Goal: Information Seeking & Learning: Learn about a topic

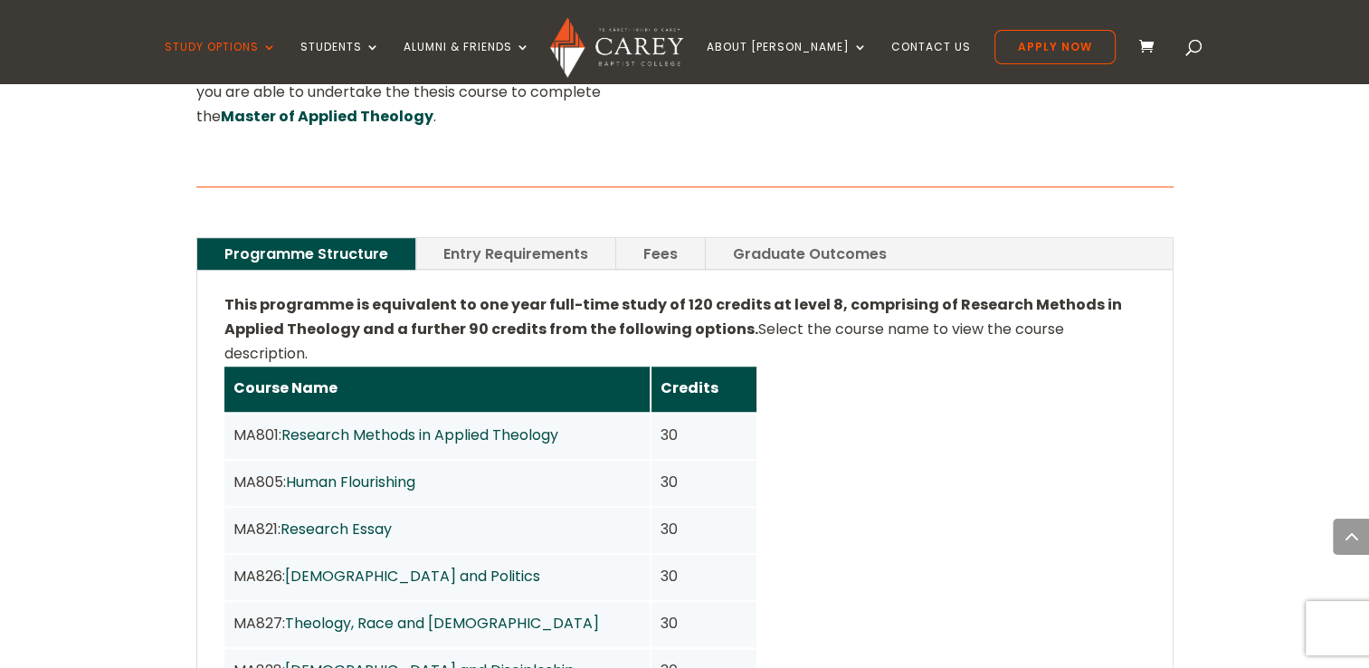
scroll to position [1267, 0]
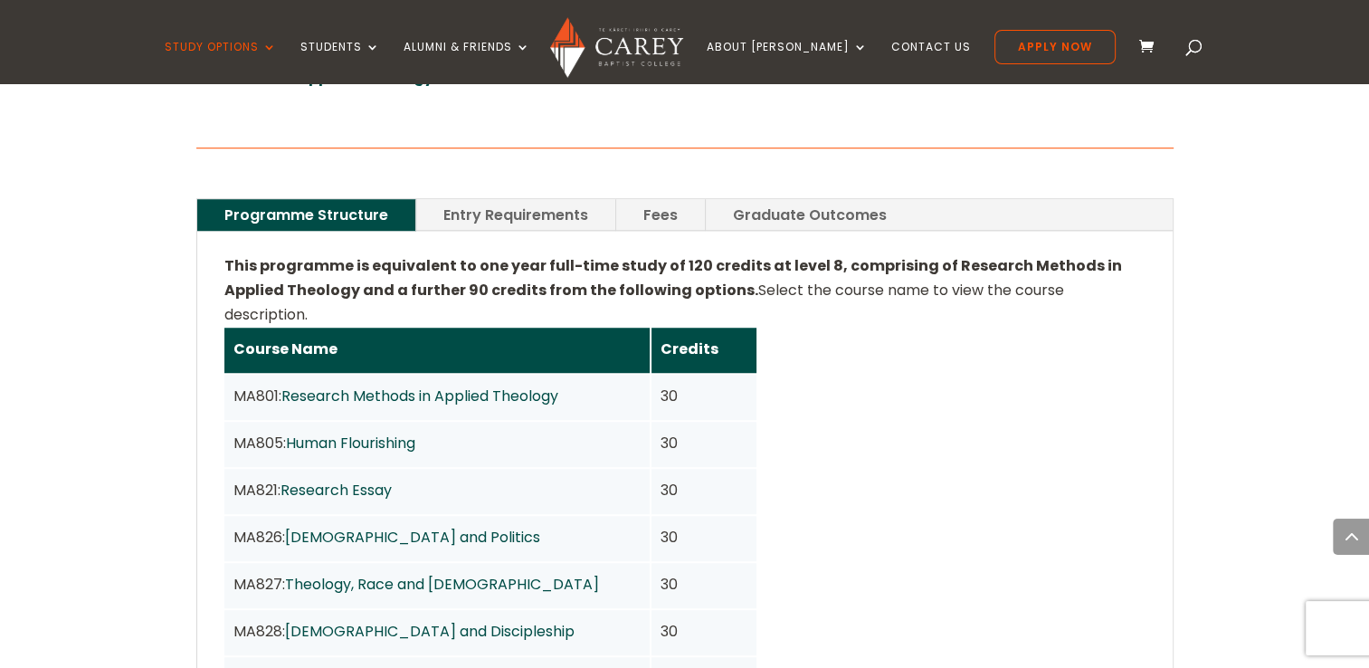
click at [385, 621] on link "[DEMOGRAPHIC_DATA] and Discipleship" at bounding box center [430, 631] width 290 height 21
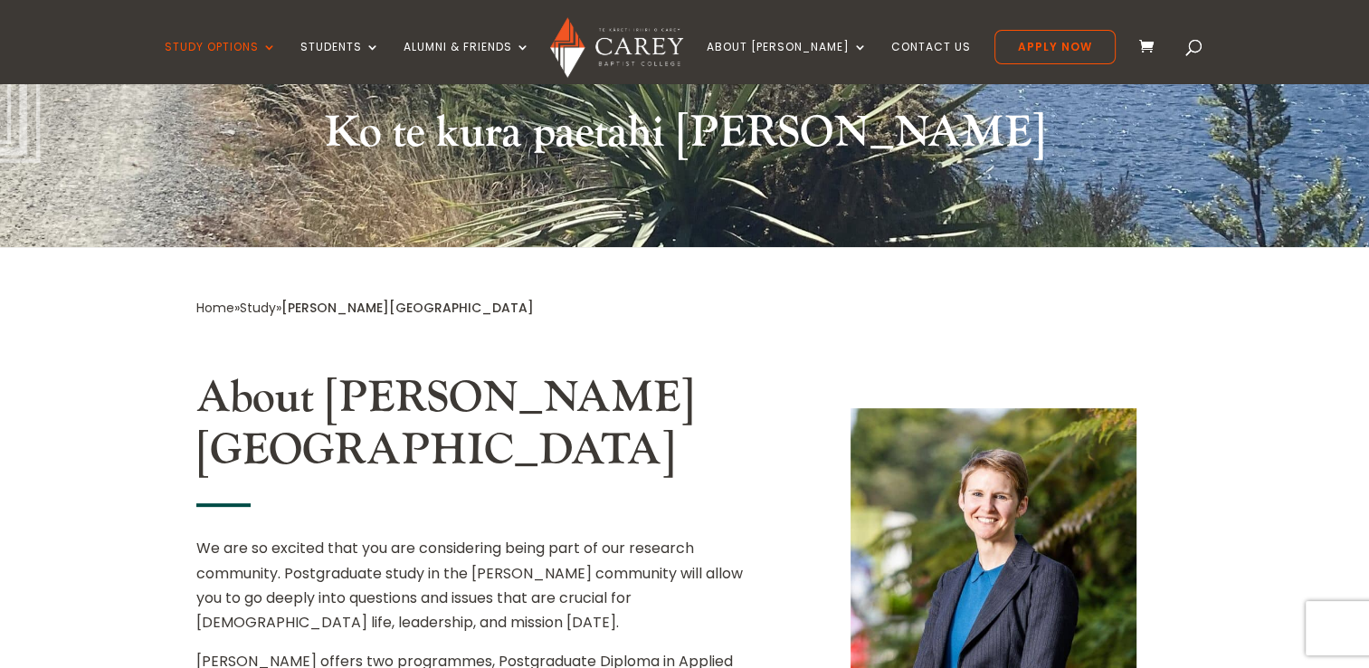
scroll to position [452, 0]
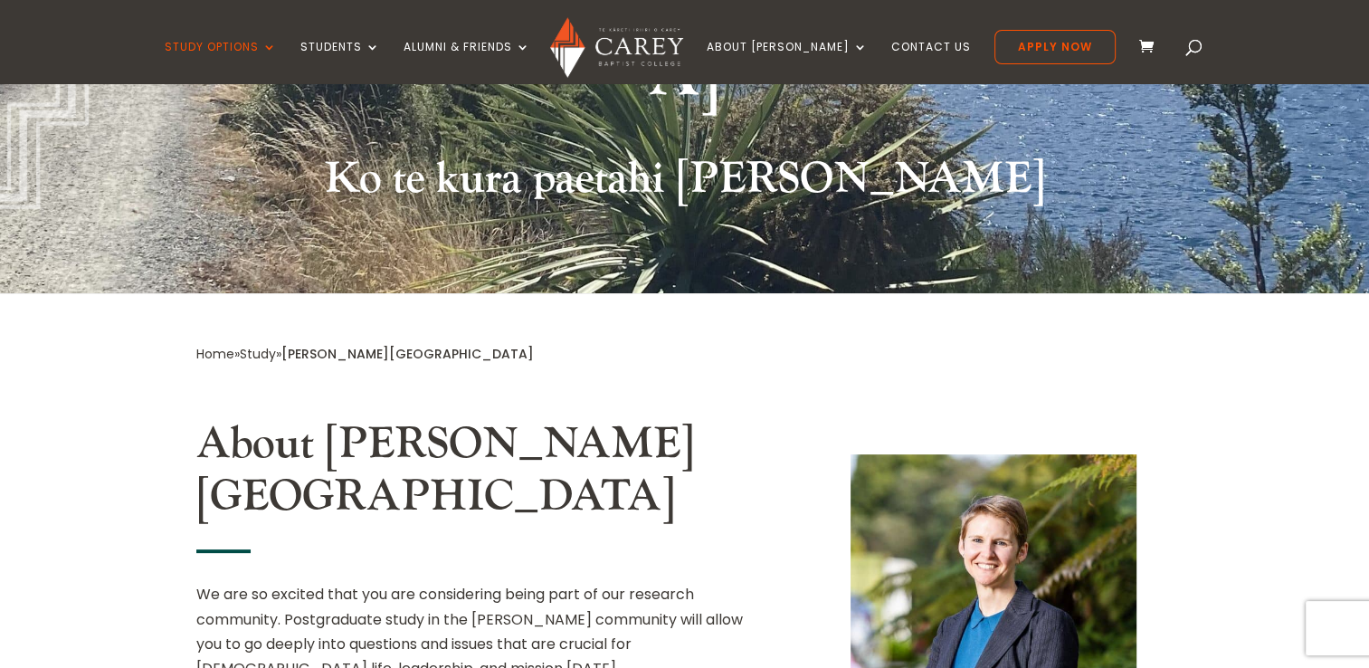
click at [1194, 51] on span at bounding box center [1194, 51] width 0 height 0
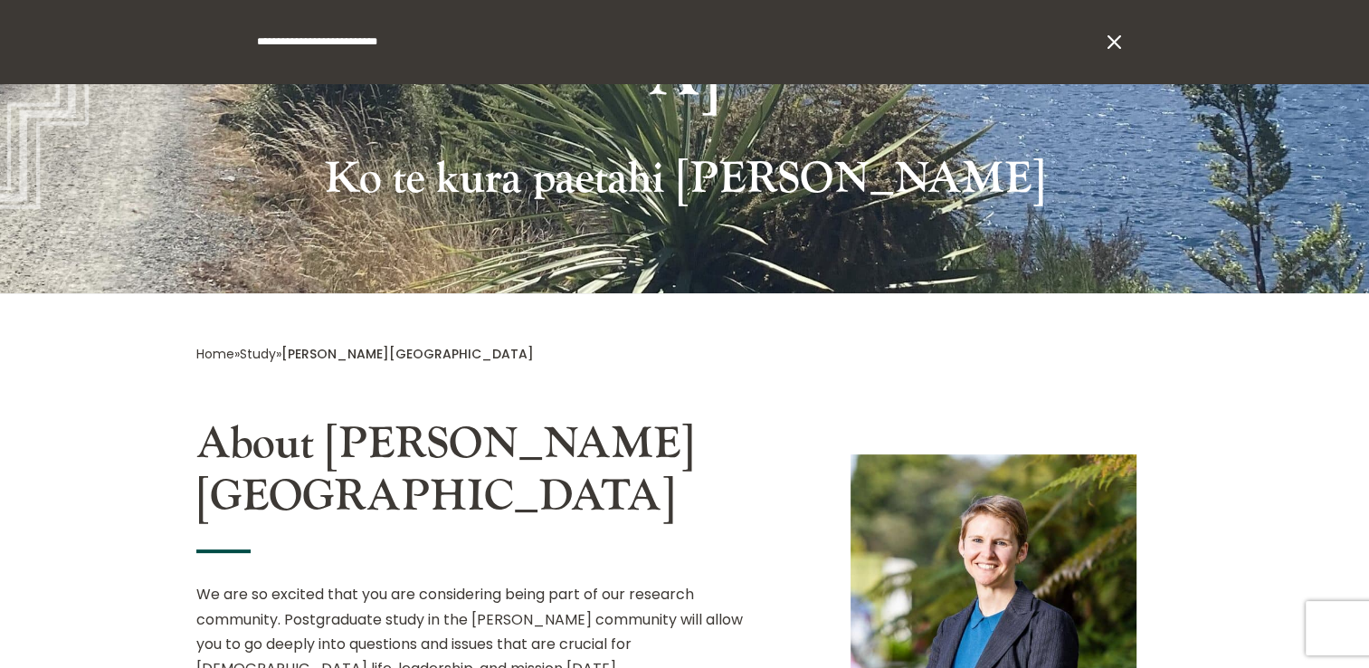
type input "**********"
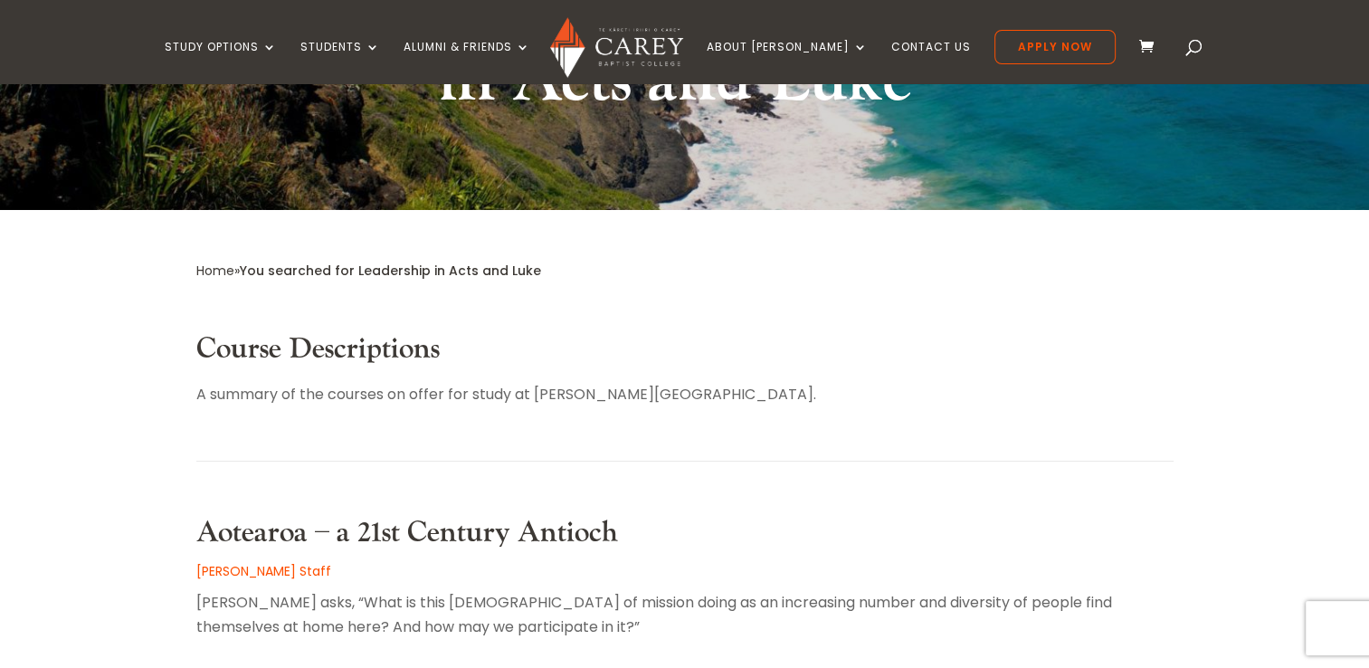
scroll to position [271, 0]
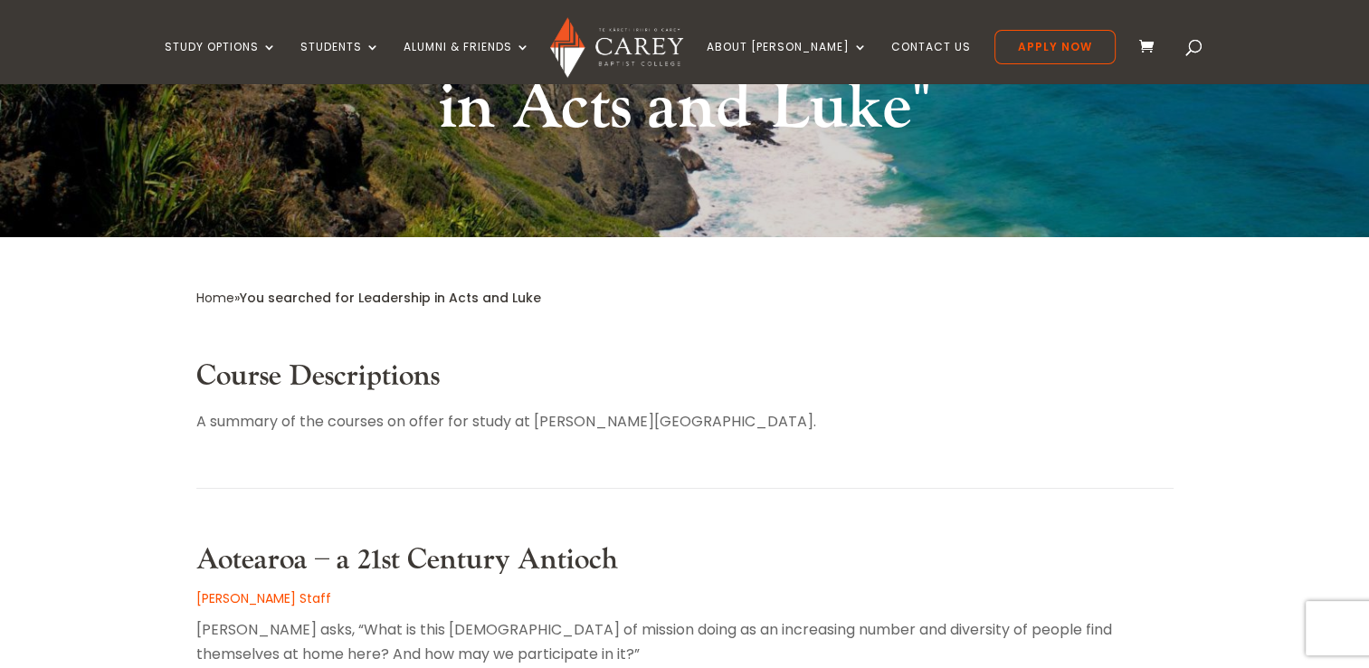
click at [383, 370] on link "Course Descriptions" at bounding box center [317, 375] width 243 height 37
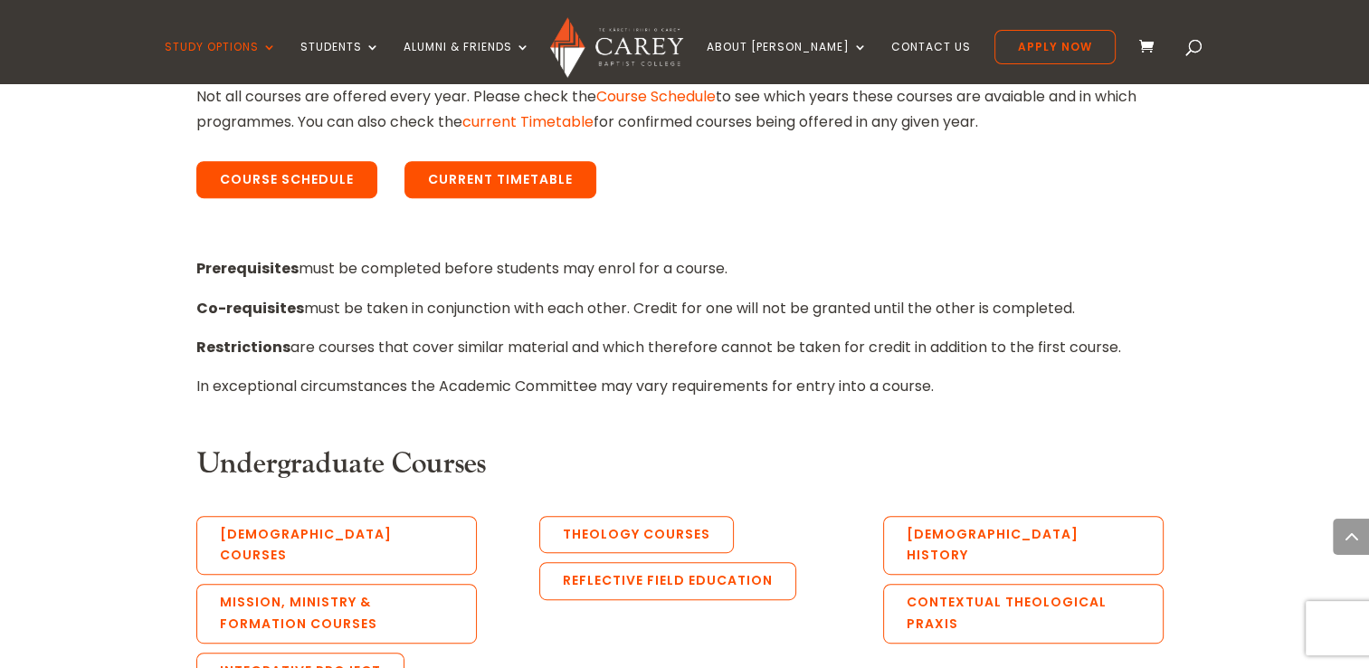
scroll to position [905, 0]
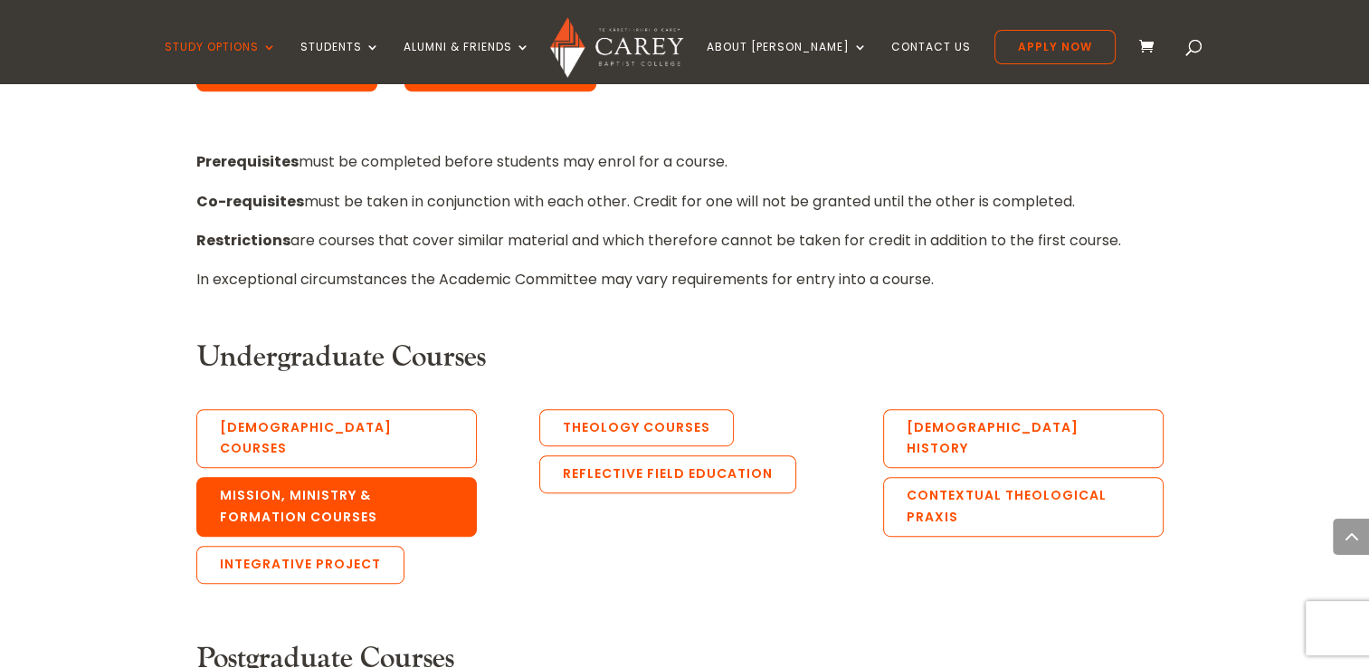
click at [369, 477] on link "Mission, Ministry & Formation Courses" at bounding box center [336, 507] width 280 height 60
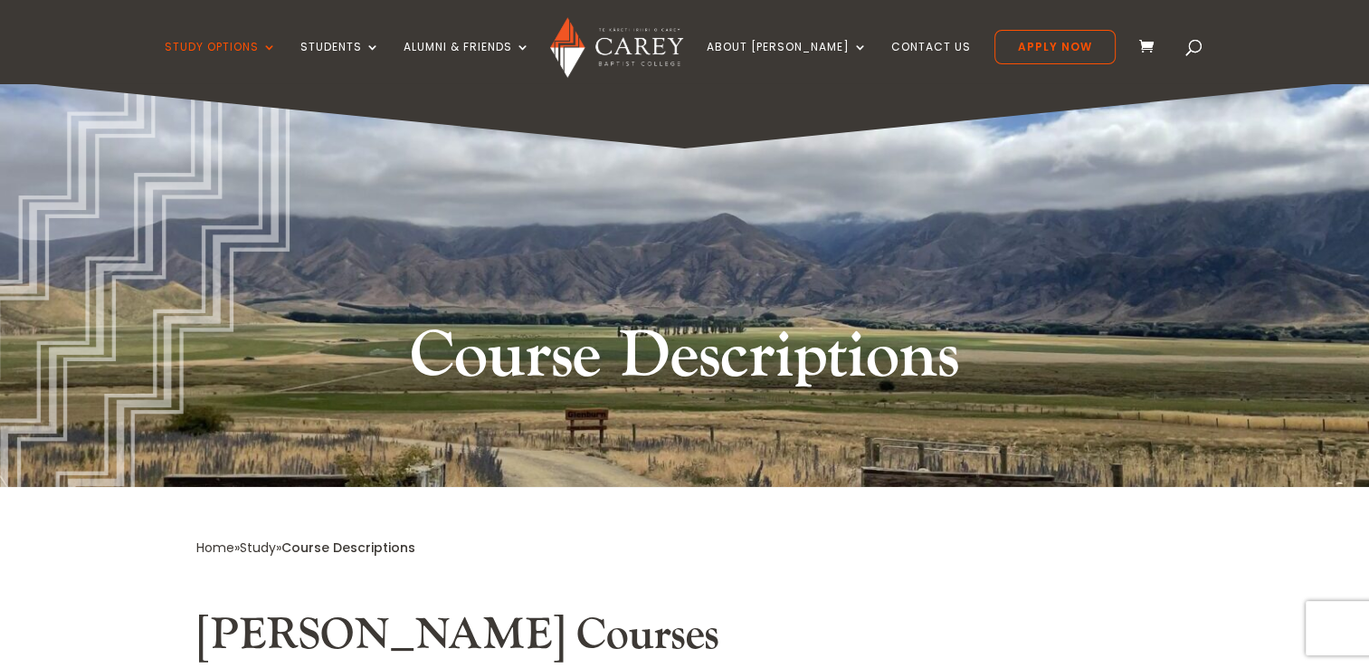
scroll to position [0, 0]
